Goal: Navigation & Orientation: Find specific page/section

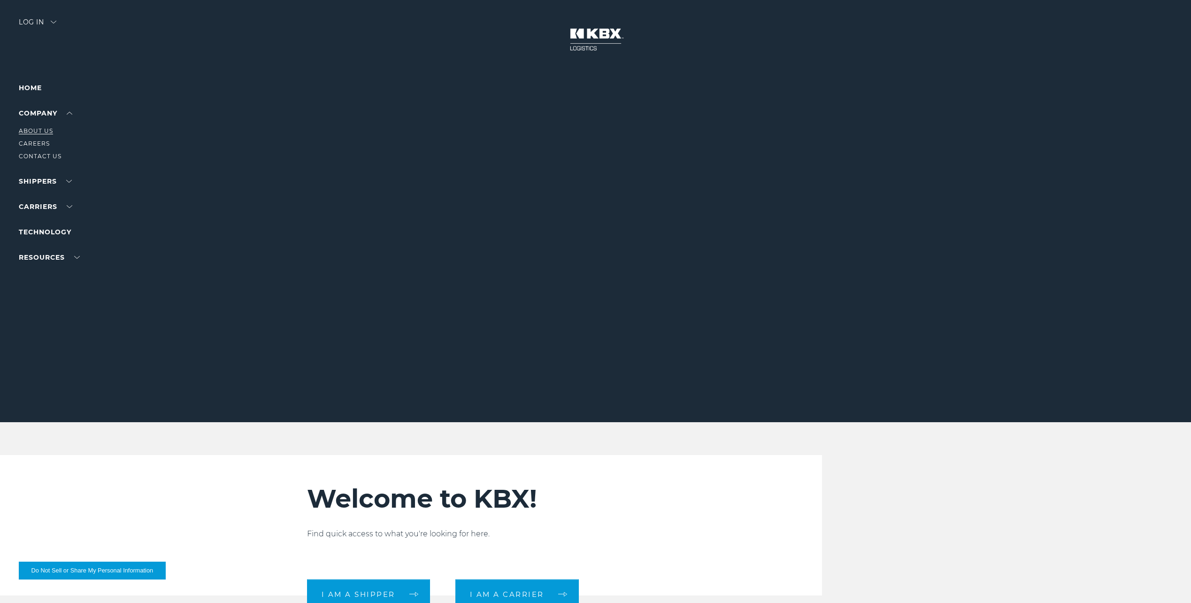
click at [46, 131] on link "About Us" at bounding box center [36, 130] width 34 height 7
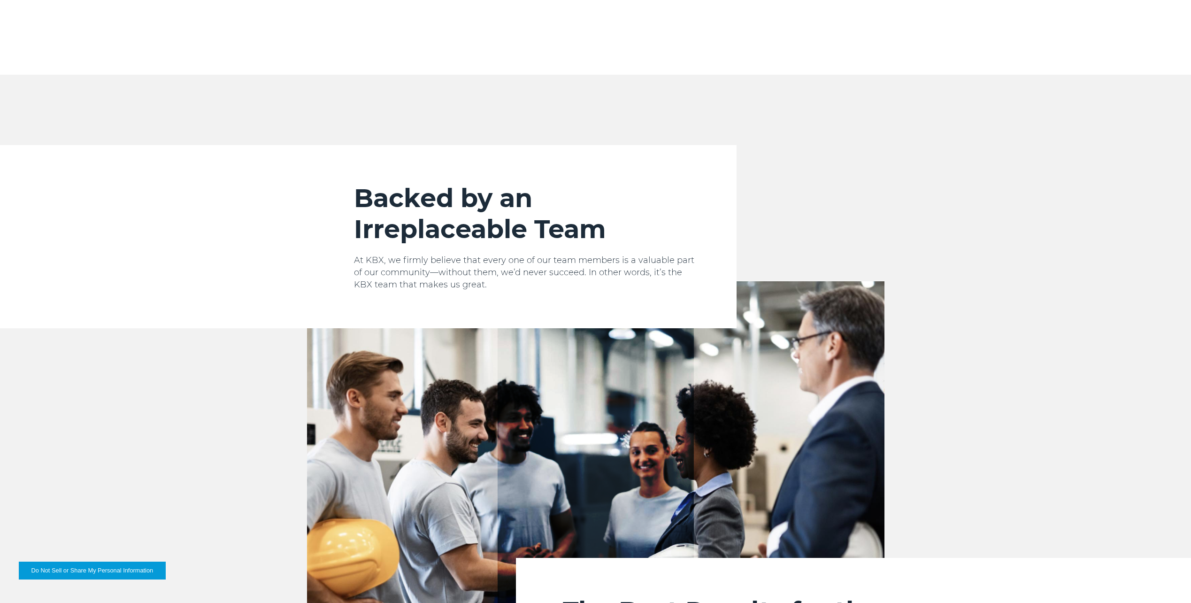
scroll to position [986, 0]
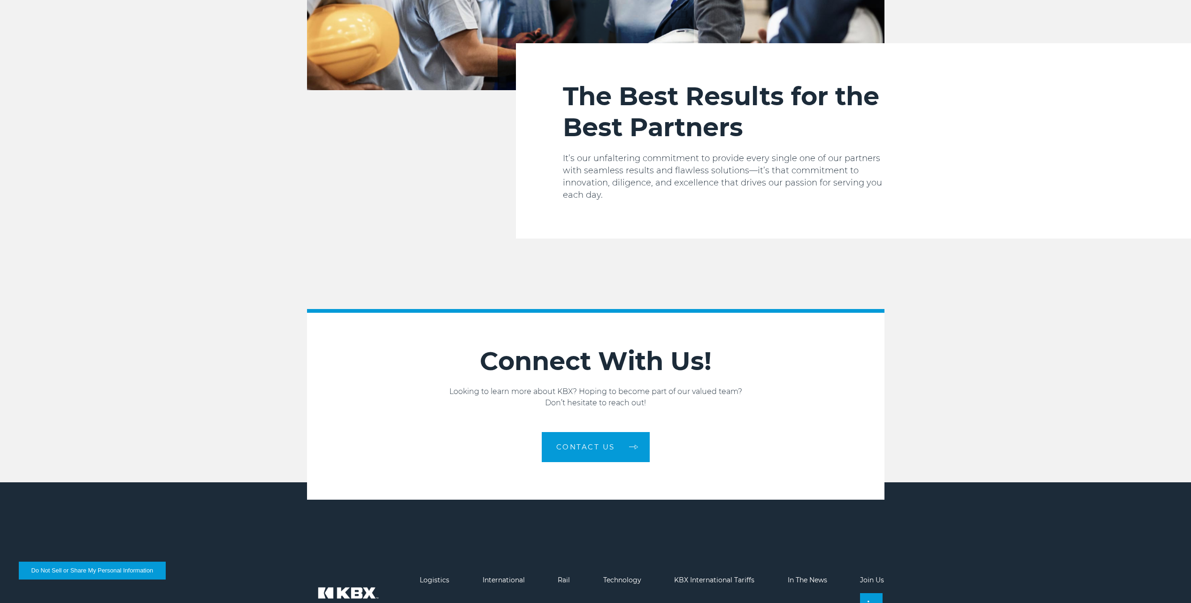
scroll to position [1538, 0]
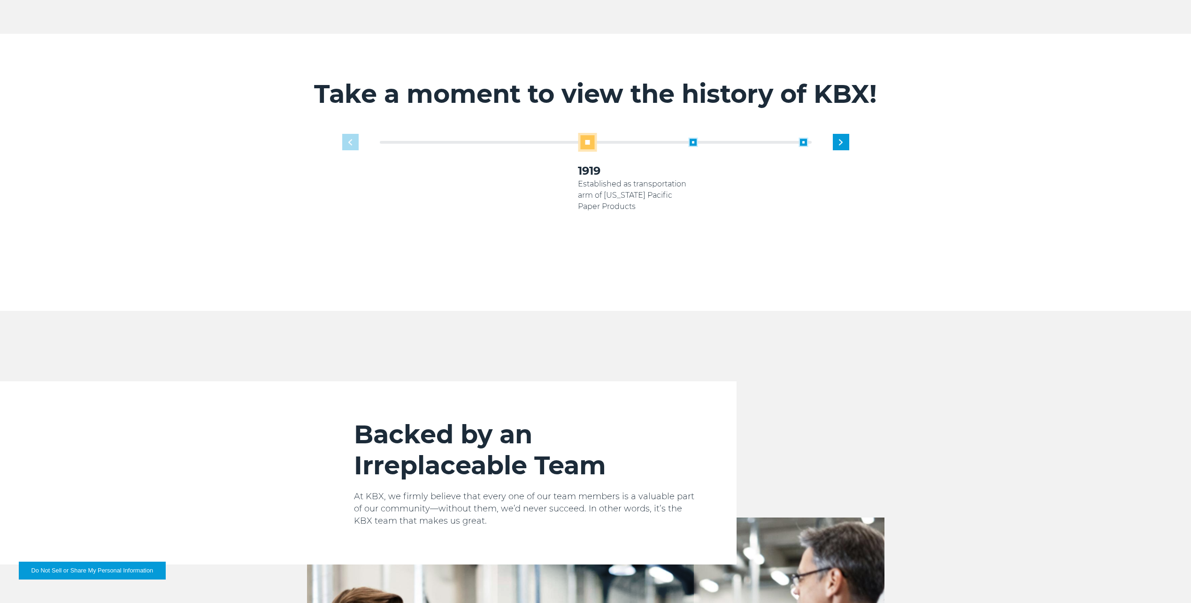
scroll to position [599, 0]
